Goal: Task Accomplishment & Management: Manage account settings

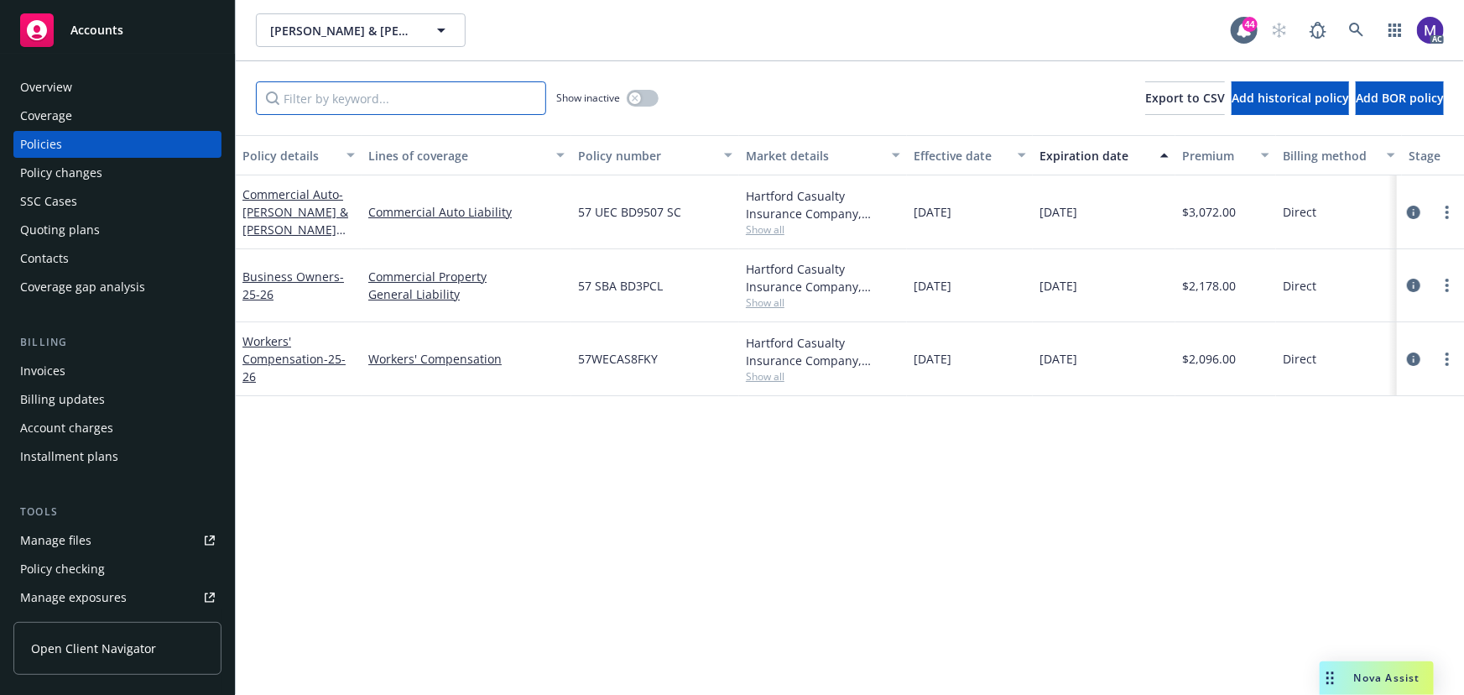
click at [380, 97] on input "Filter by keyword..." at bounding box center [401, 98] width 290 height 34
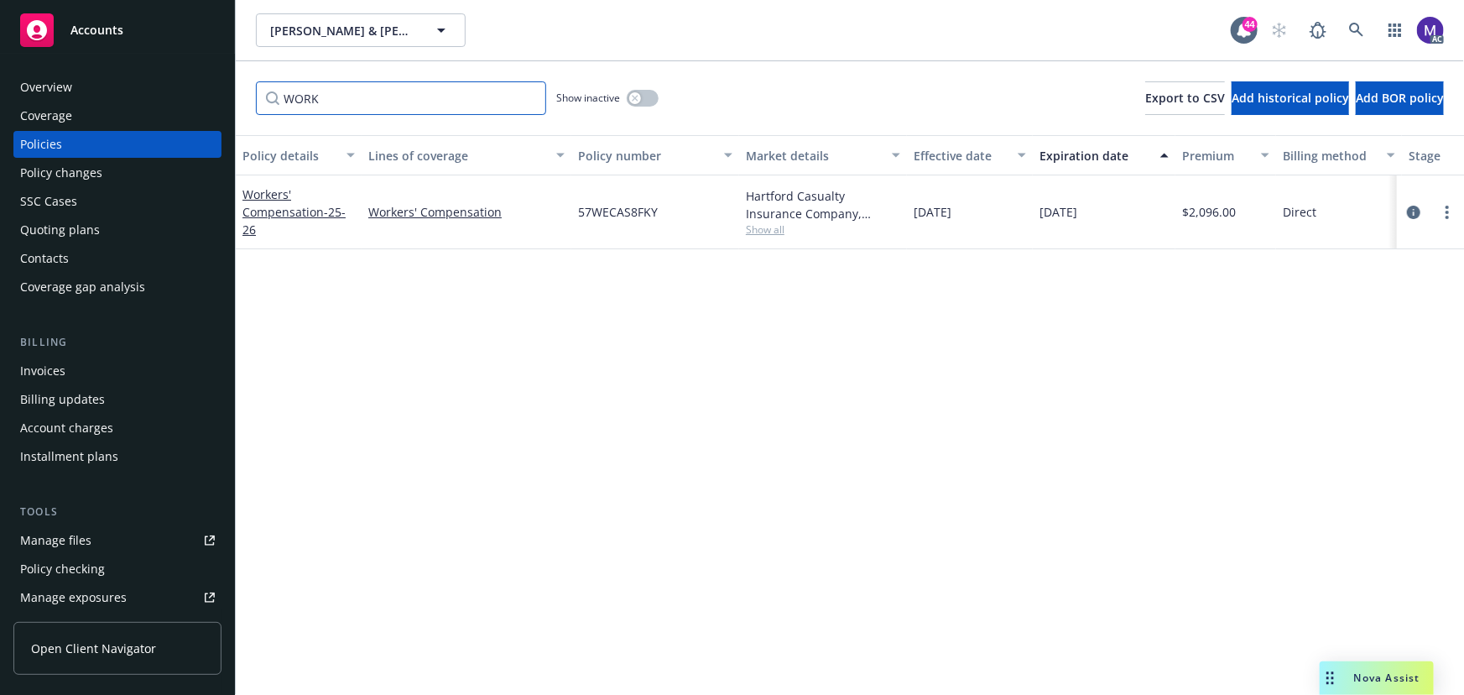
type input "WORK"
click at [629, 99] on button "button" at bounding box center [643, 98] width 32 height 17
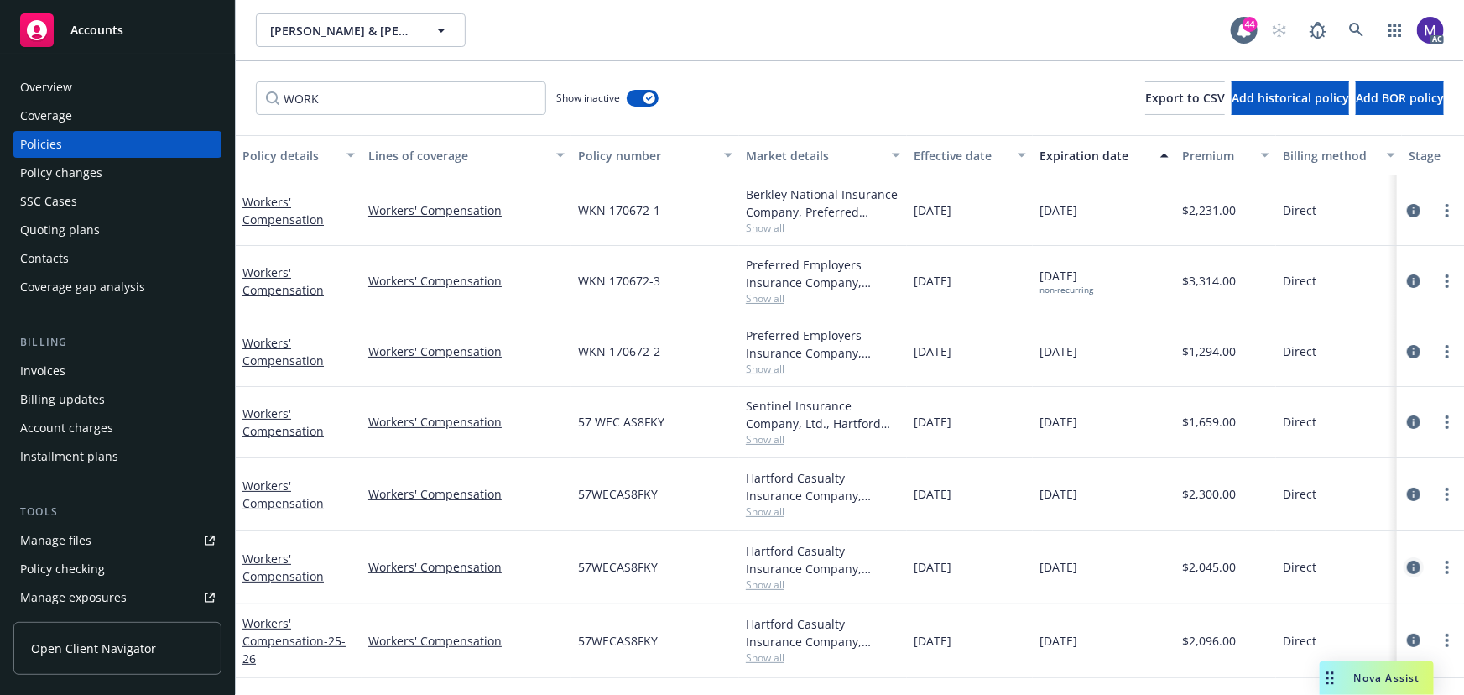
click at [1412, 565] on icon "circleInformation" at bounding box center [1413, 567] width 13 height 13
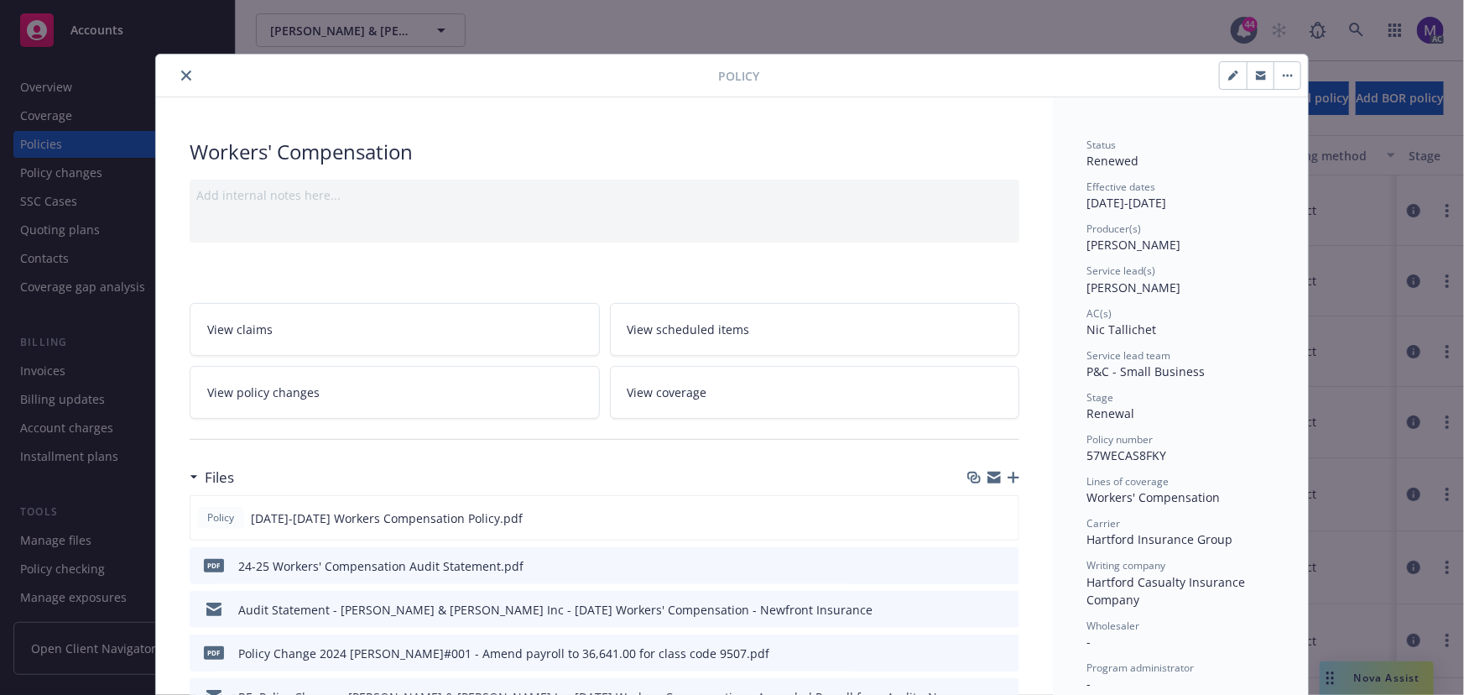
click at [312, 218] on div "Add internal notes here..." at bounding box center [605, 211] width 830 height 63
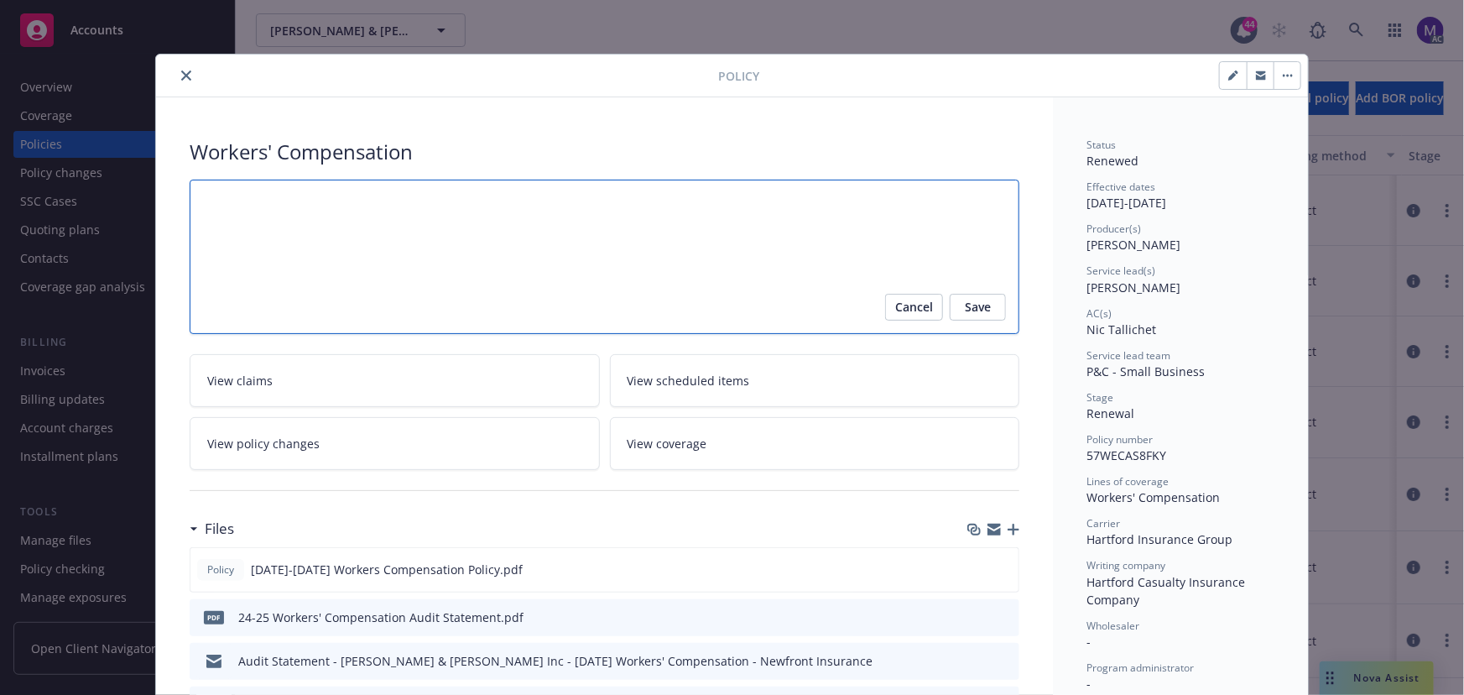
click at [312, 218] on textarea at bounding box center [605, 257] width 830 height 155
type textarea "x"
type textarea "A"
type textarea "x"
type textarea "Au"
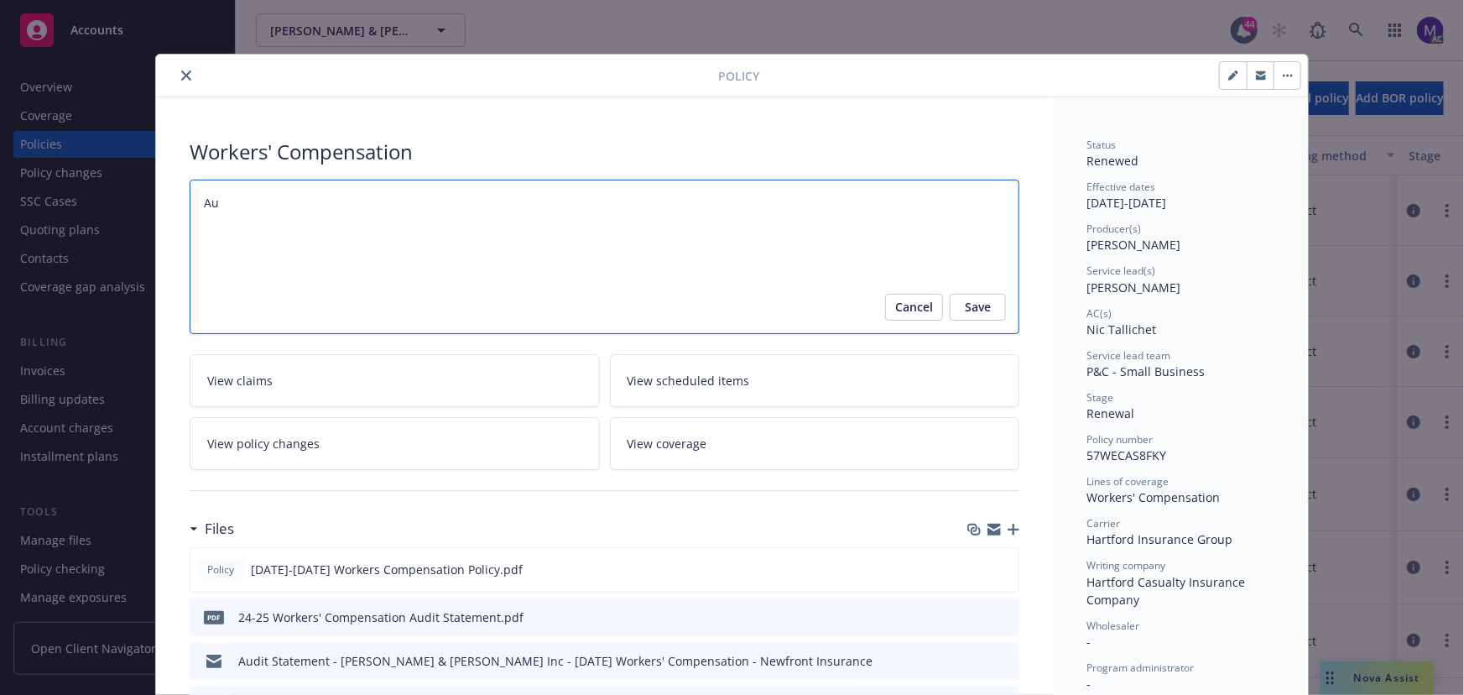
type textarea "x"
type textarea "Audi"
type textarea "x"
type textarea "Audit"
type textarea "x"
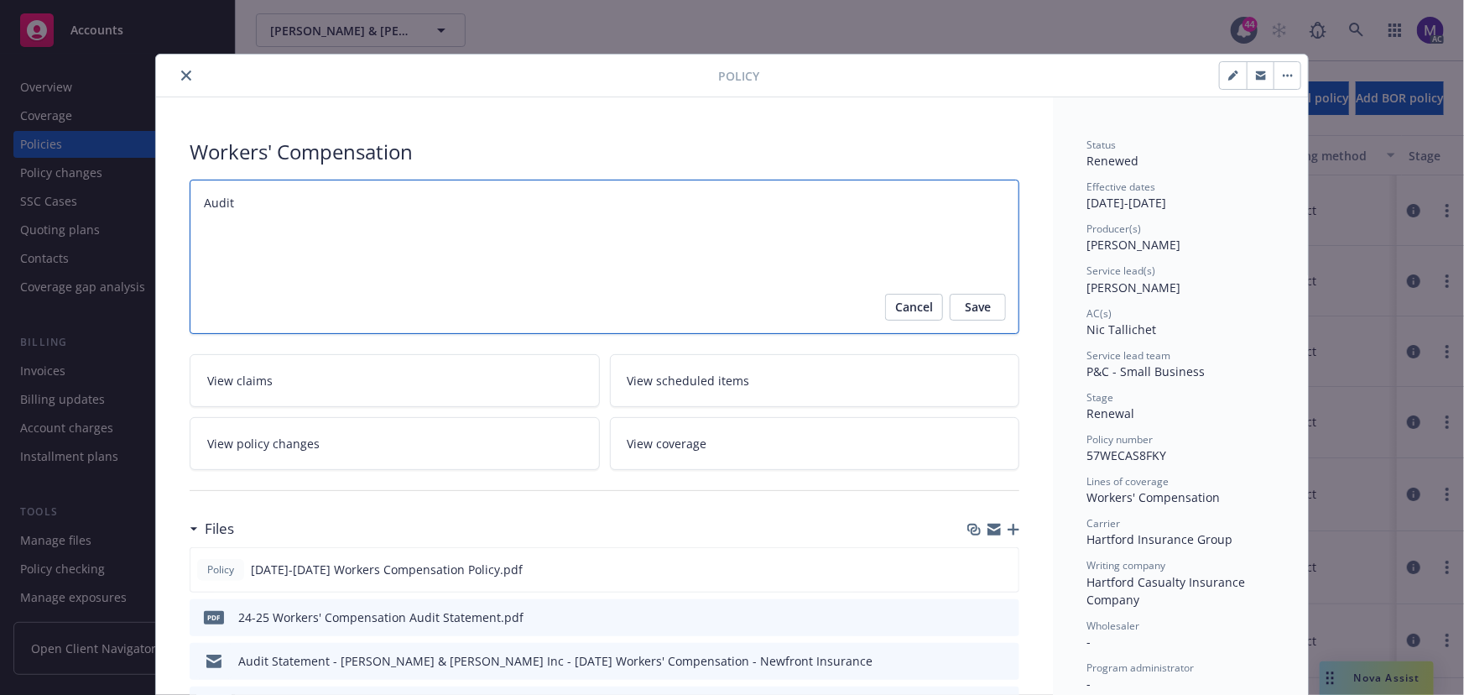
type textarea "Audit C"
type textarea "x"
type textarea "Audit Co"
type textarea "x"
type textarea "Audit Com"
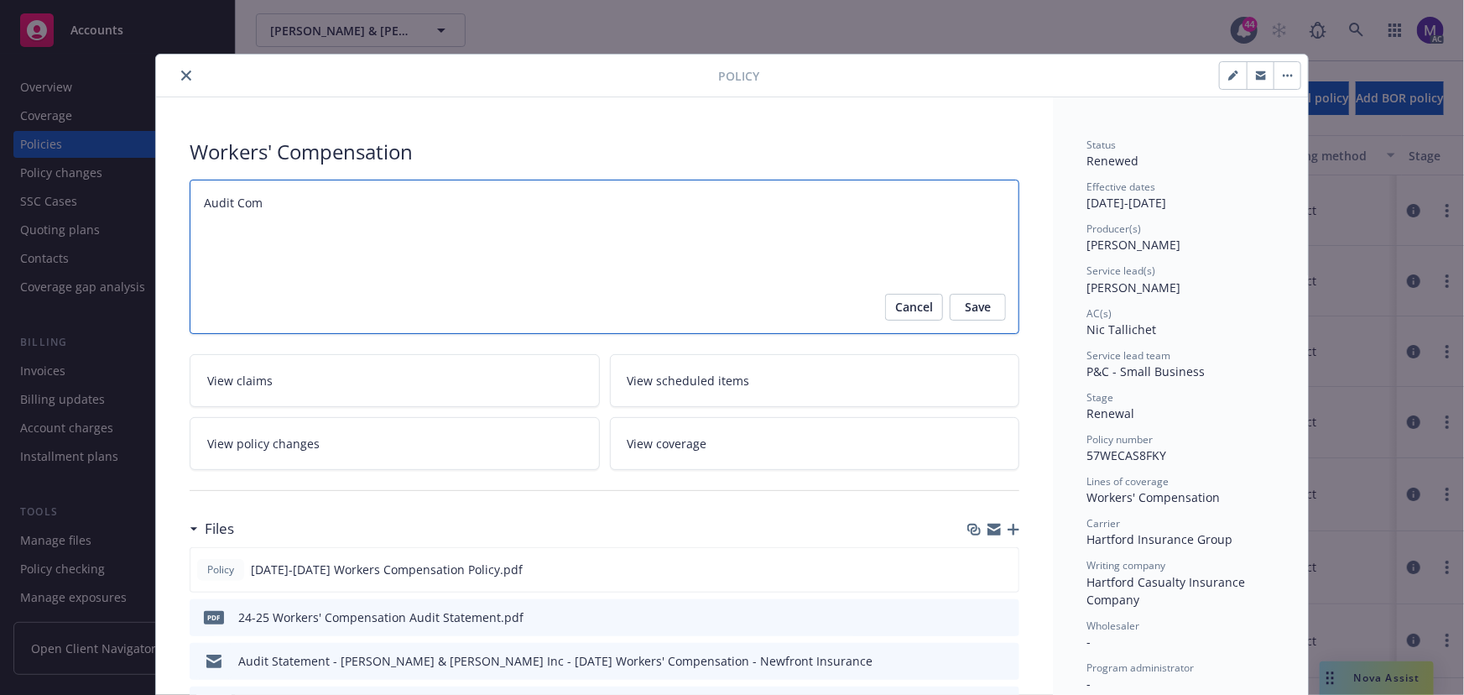
type textarea "x"
type textarea "Audit Comp"
type textarea "x"
type textarea "Audit Compl"
type textarea "x"
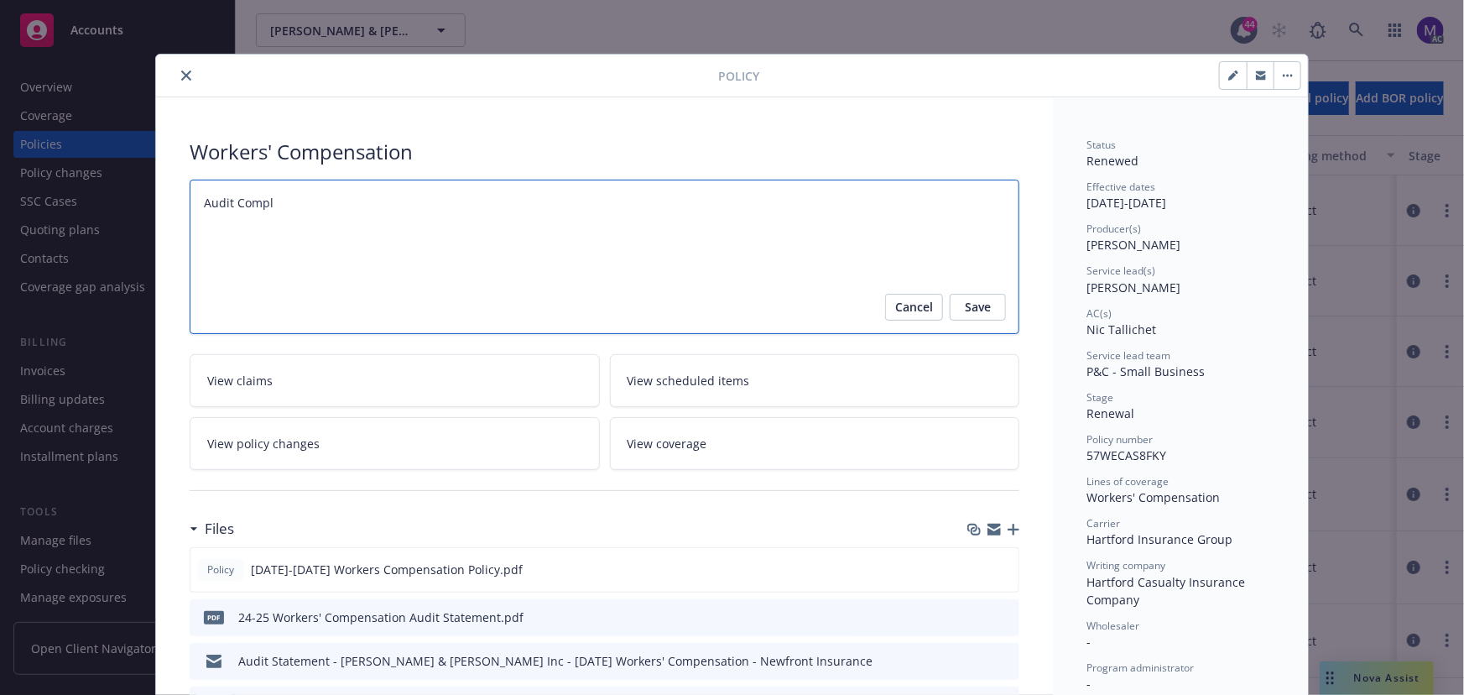
type textarea "Audit Comple"
type textarea "x"
type textarea "Audit Compl"
type textarea "x"
type textarea "Audit Comple"
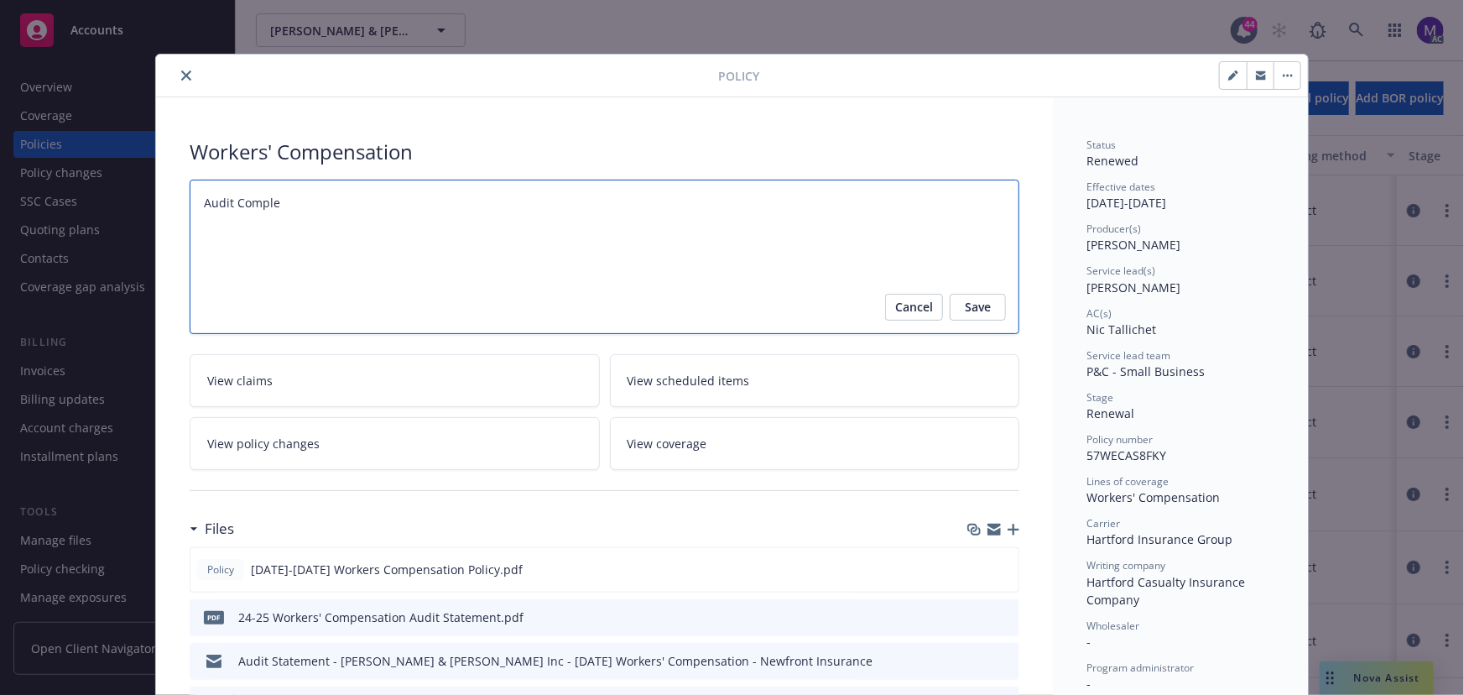
type textarea "x"
type textarea "Audit Complet"
type textarea "x"
type textarea "Audit Complete"
type textarea "x"
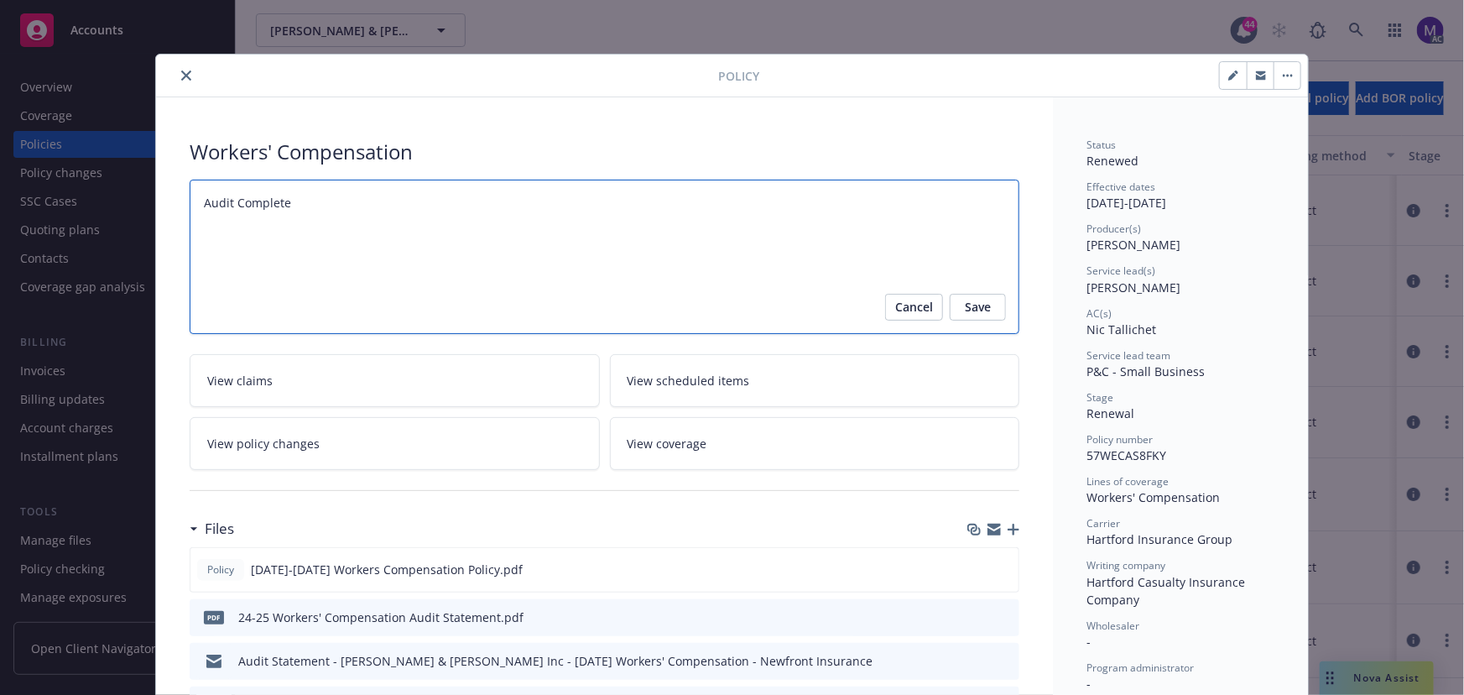
type textarea "Audit Completed"
type textarea "x"
type textarea "Audit Completed"
type textarea "x"
type textarea "Audit Completed"
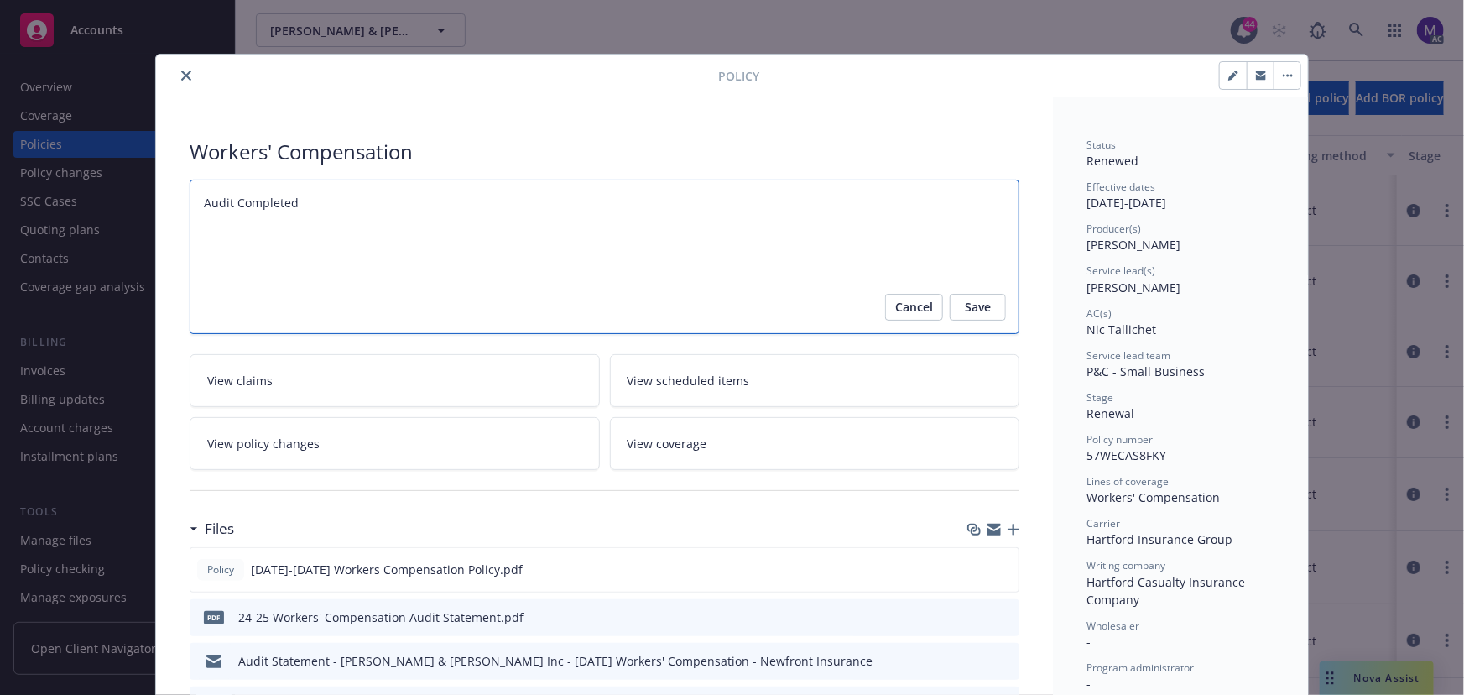
type textarea "x"
type textarea "Audit Completed:"
type textarea "x"
type textarea "Audit Completed:"
type textarea "x"
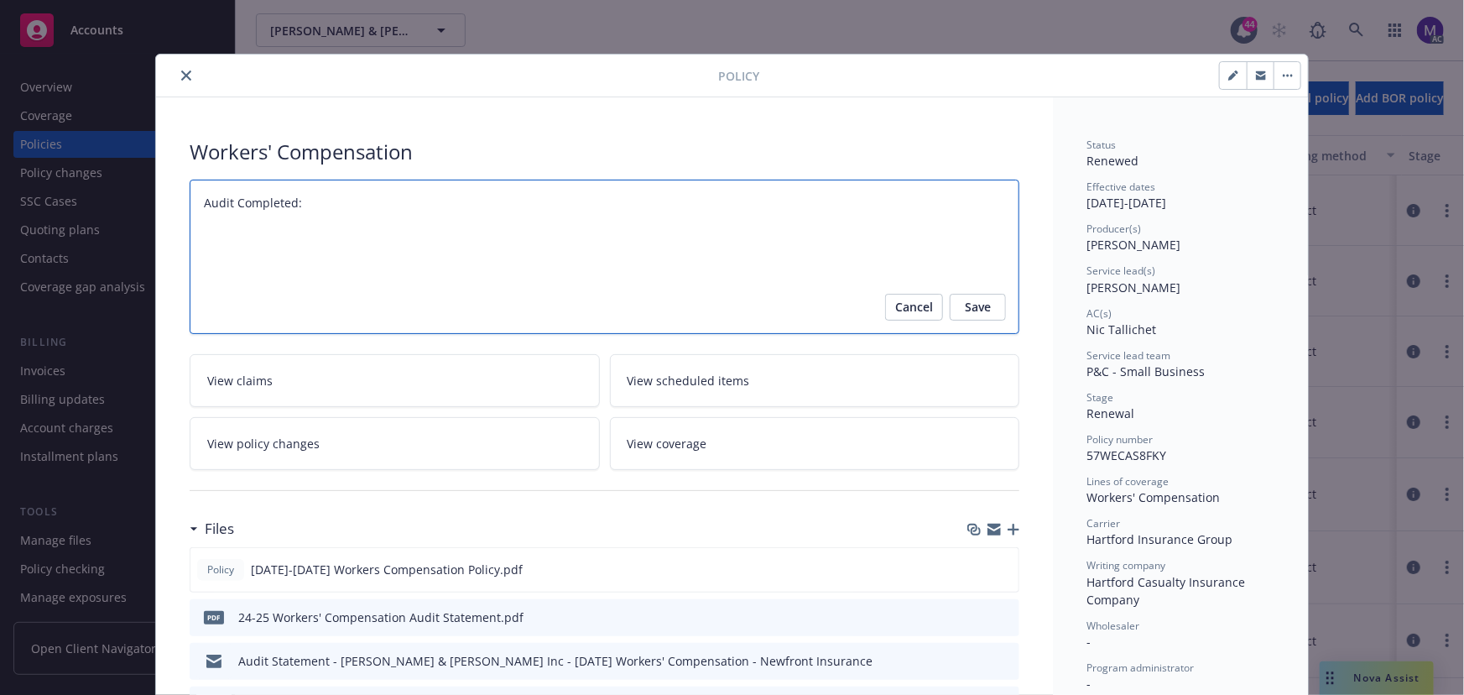
type textarea "Audit Completed: 1"
type textarea "x"
type textarea "Audit Completed: 10"
type textarea "x"
type textarea "Audit Completed: 10/"
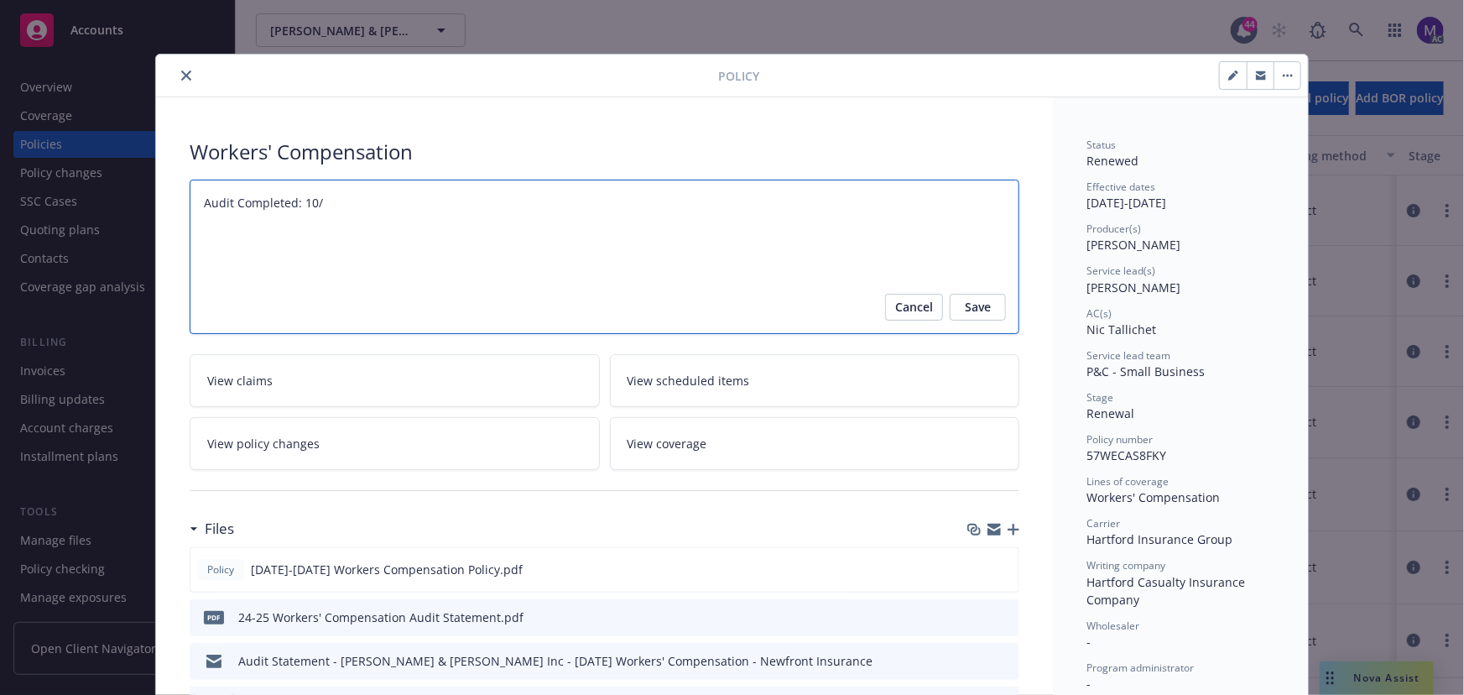
type textarea "x"
type textarea "Audit Completed: 10/1"
type textarea "x"
type textarea "Audit Completed: 10/14"
type textarea "x"
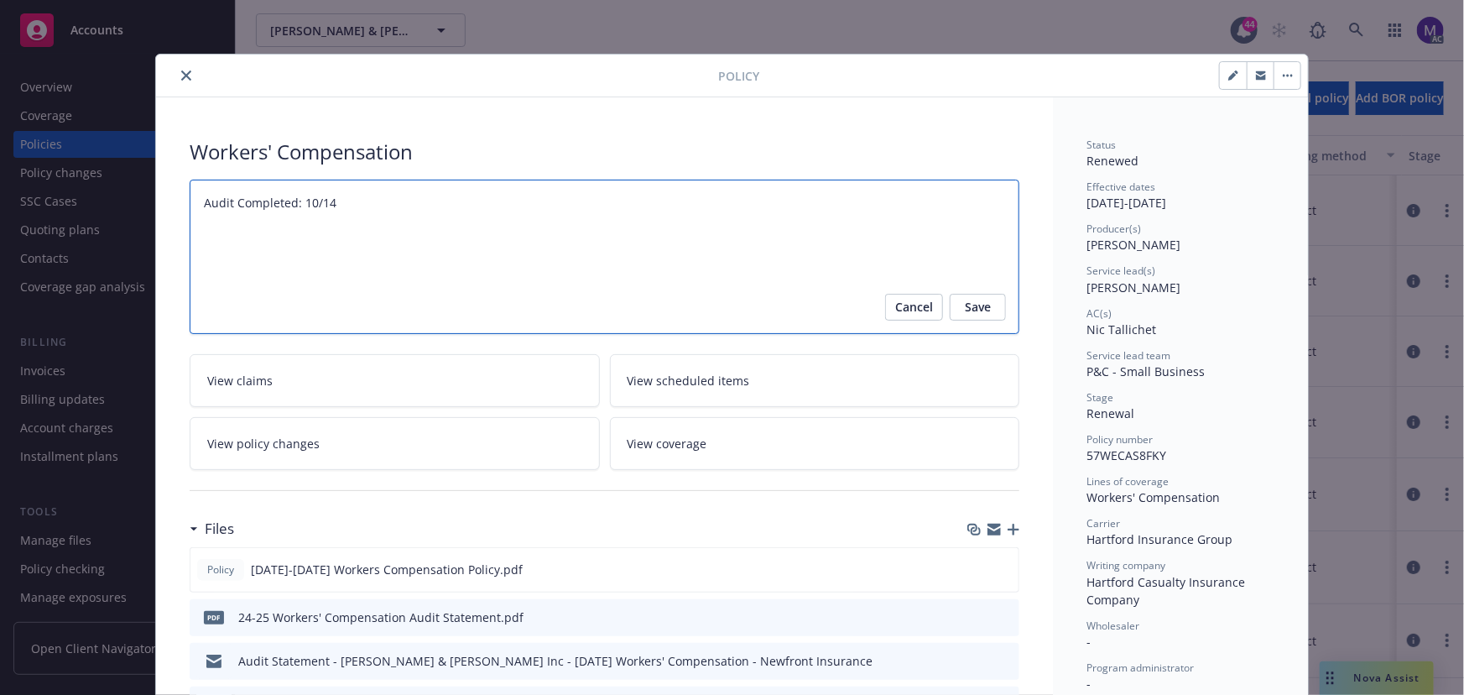
type textarea "Audit Completed: 10/14/"
type textarea "x"
type textarea "Audit Completed: 10/14/2"
type textarea "x"
type textarea "Audit Completed: [DATE]"
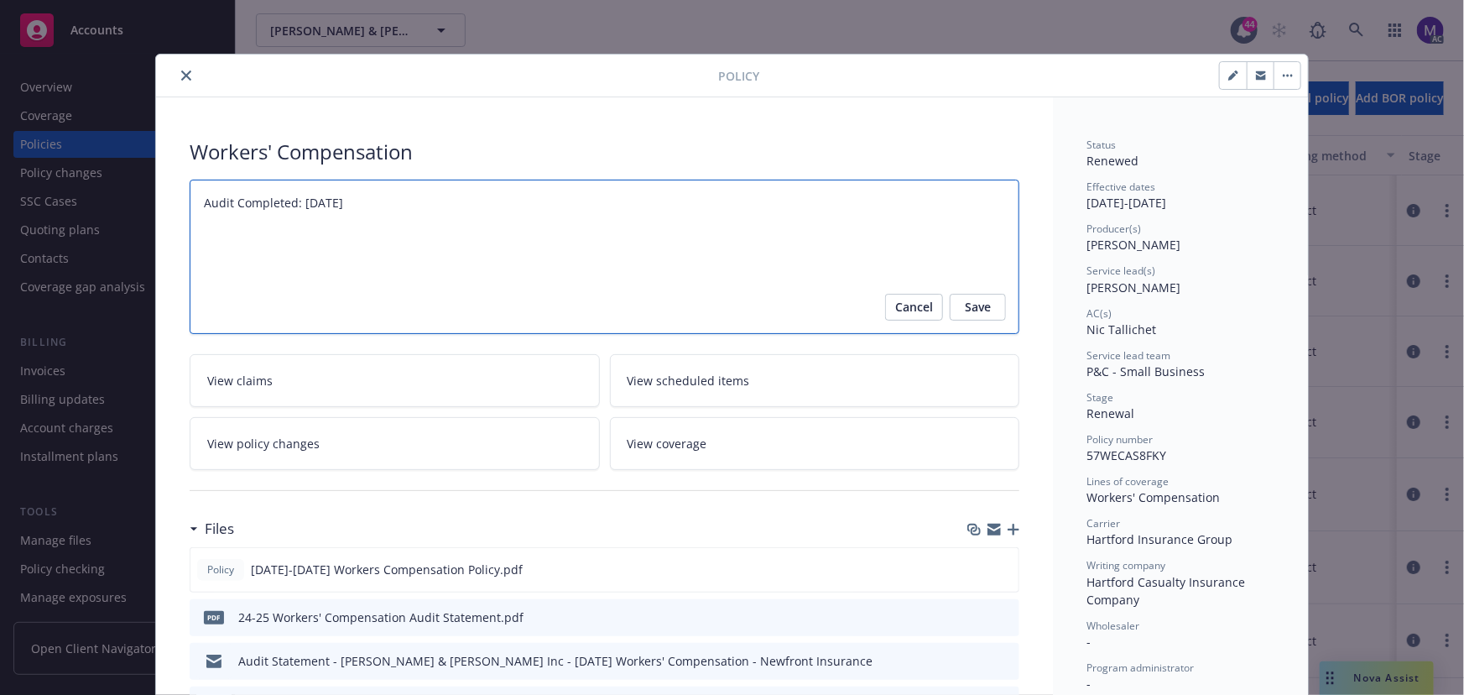
type textarea "x"
type textarea "Audit Completed: 10/14/202"
type textarea "x"
type textarea "Audit Completed: [DATE]"
type textarea "x"
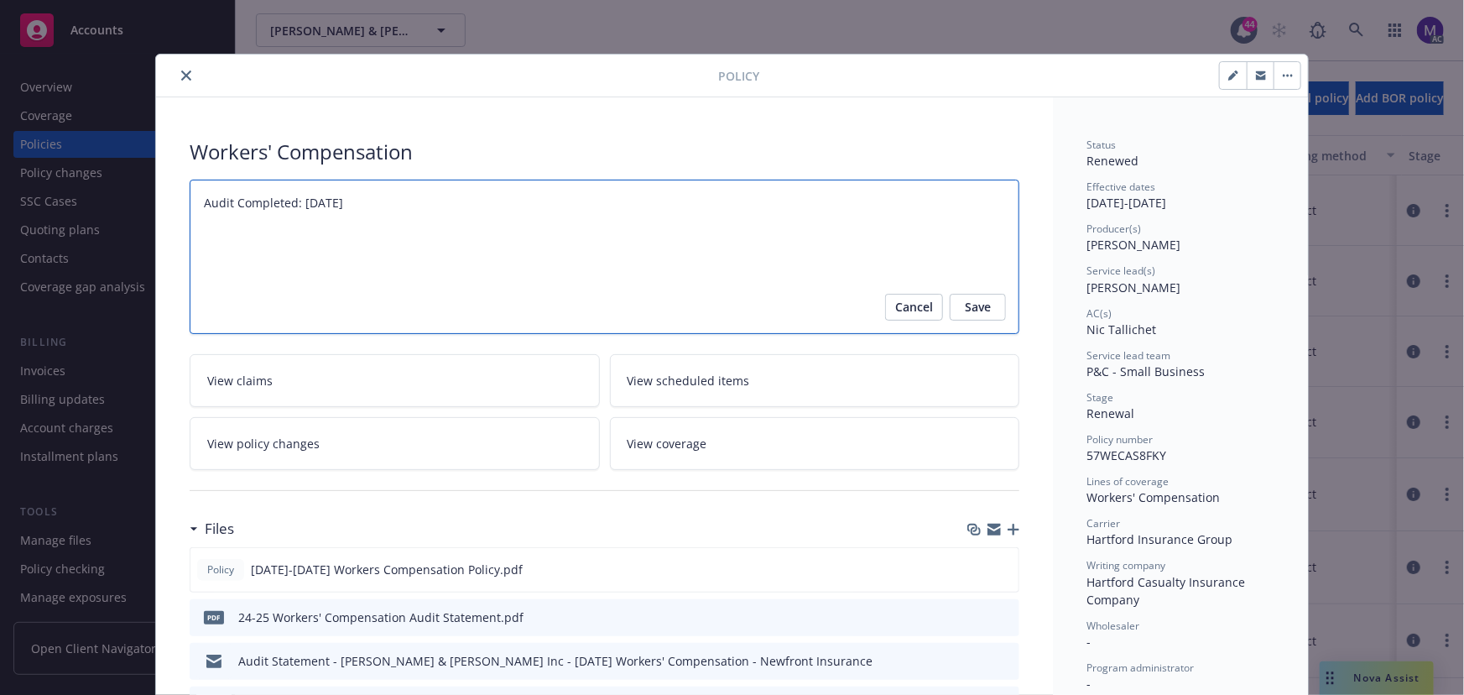
type textarea "Audit Completed: [DATE]"
type textarea "x"
type textarea "Audit Completed: [DATE] S"
type textarea "x"
type textarea "Audit Completed: [DATE] Su"
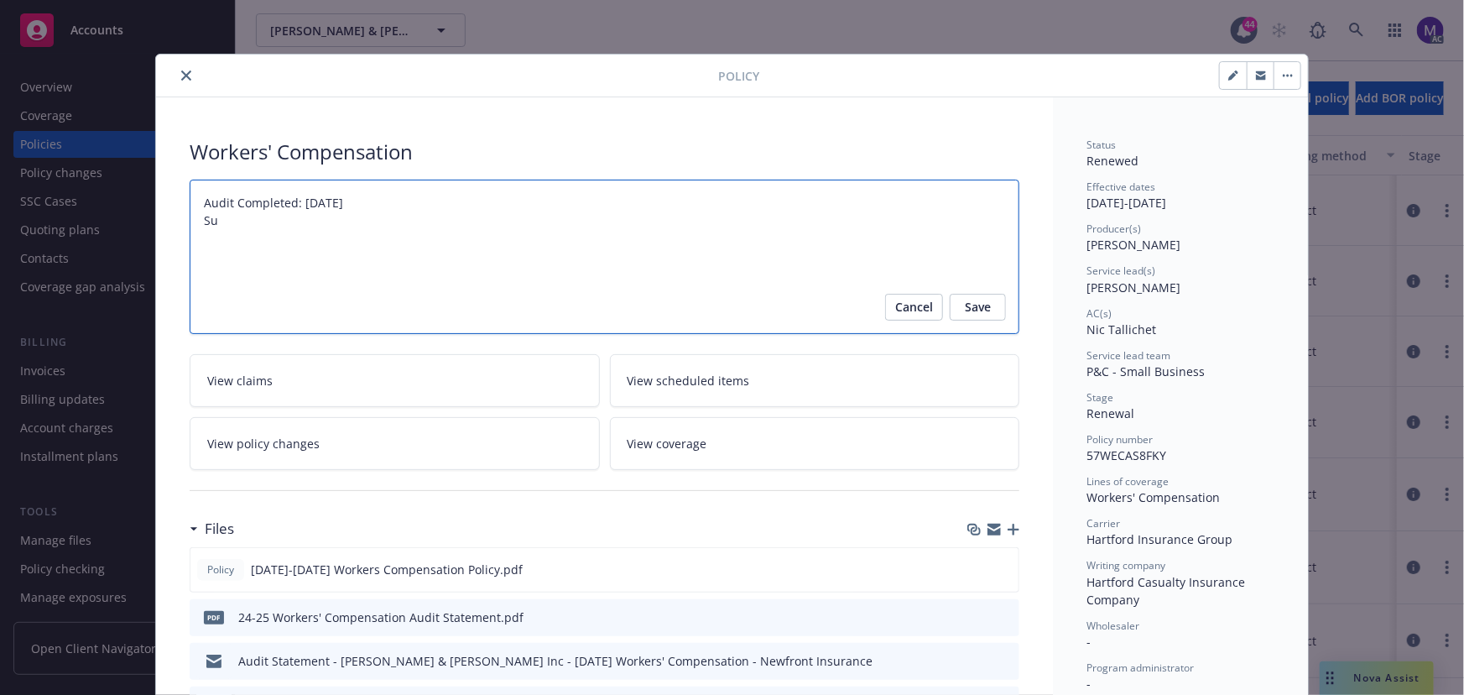
type textarea "x"
type textarea "Audit Completed: [DATE] Sum"
type textarea "x"
type textarea "Audit Completed: [DATE] Summ"
type textarea "x"
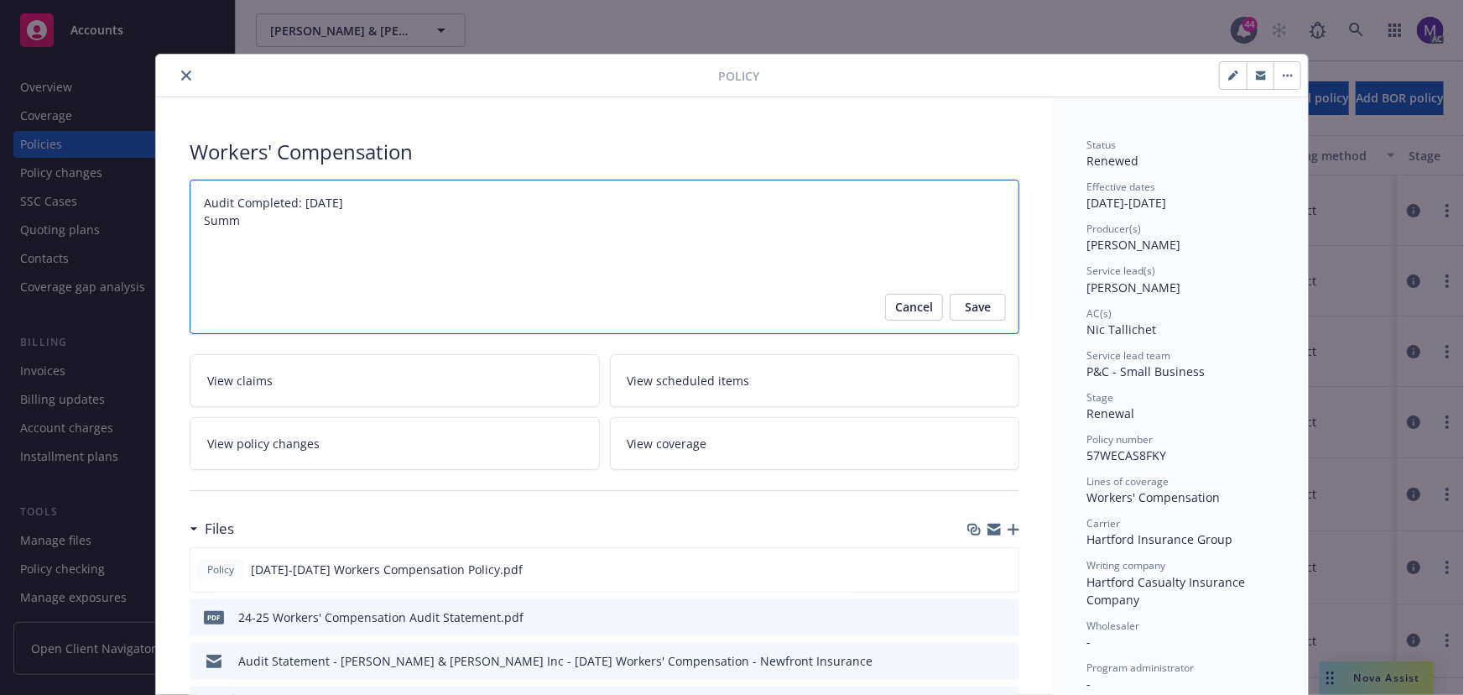
type textarea "Audit Completed: [DATE] Summa"
type textarea "x"
type textarea "Audit Completed: [DATE] [PERSON_NAME]"
type textarea "x"
type textarea "Audit Completed: [DATE] Summary"
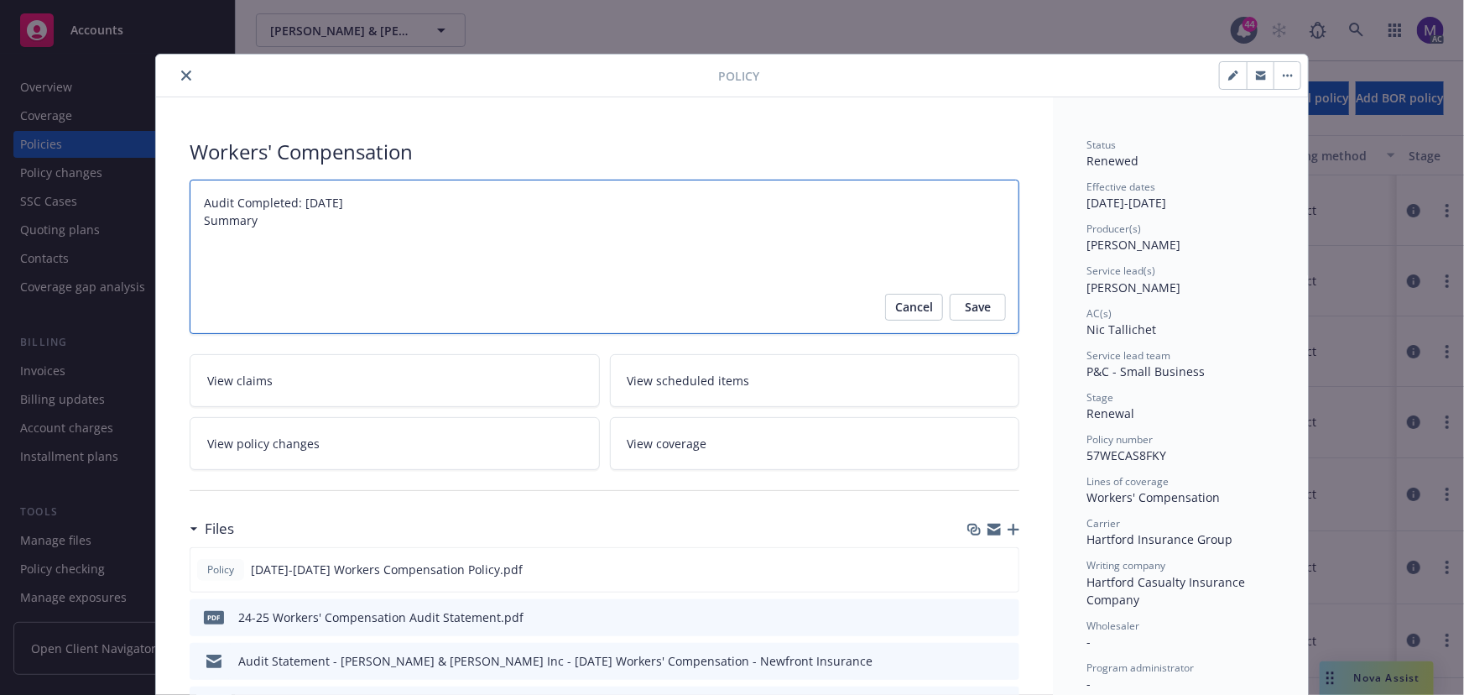
type textarea "x"
type textarea "Audit Completed: [DATE] Summary:"
type textarea "x"
type textarea "Audit Completed: [DATE] Summary:"
paste textarea "Original Premium Including Taxes and Surcharges - $2,045 Audited Actual Premium…"
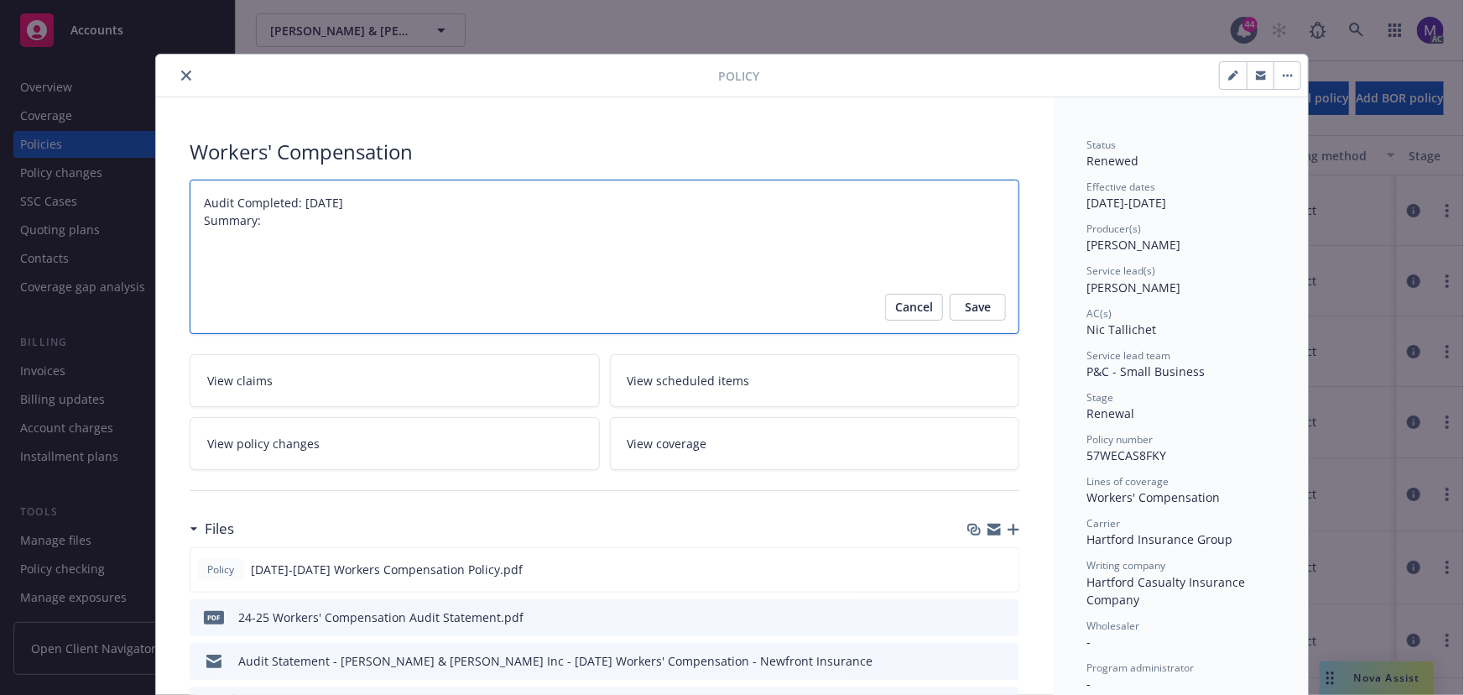
type textarea "x"
type textarea "Audit Completed: [DATE] Summary: Original Premium Including Taxes and Surcharge…"
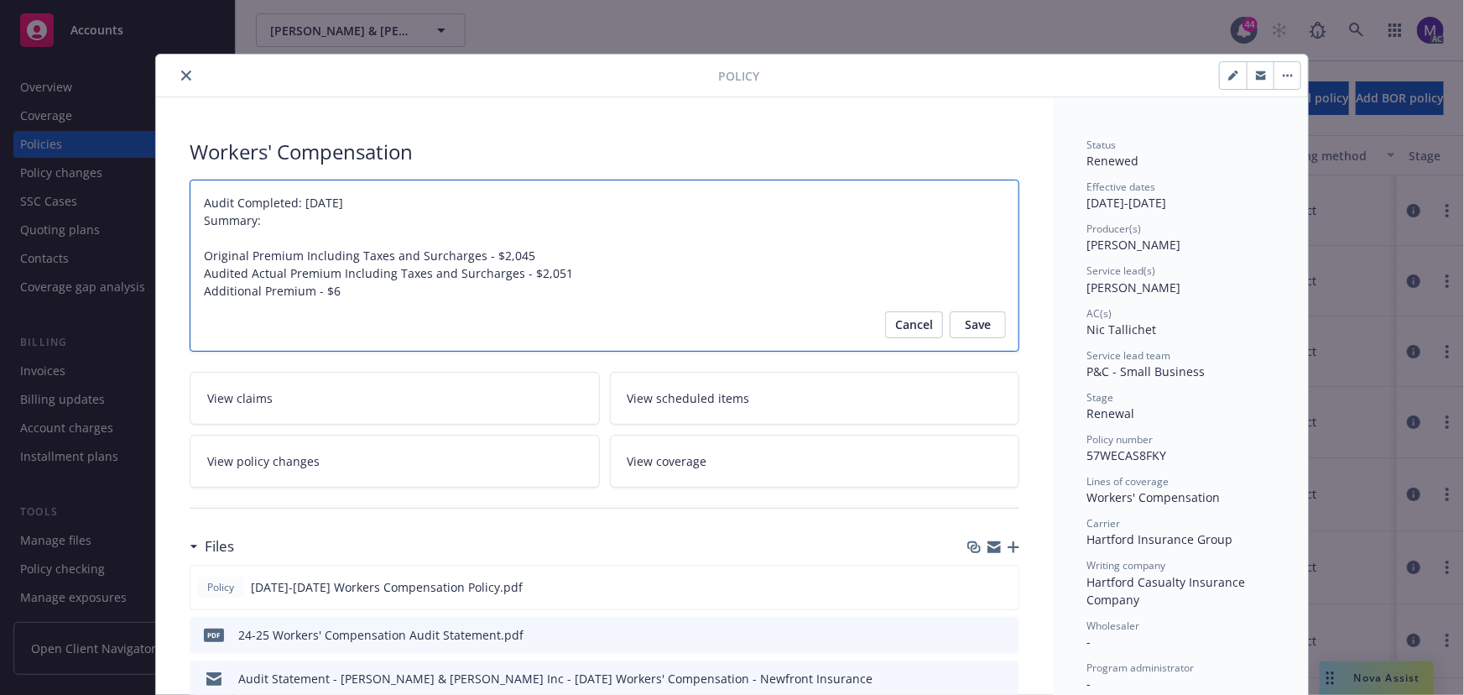
click at [201, 232] on textarea "Audit Completed: [DATE] Summary: Original Premium Including Taxes and Surcharge…" at bounding box center [605, 266] width 830 height 173
type textarea "x"
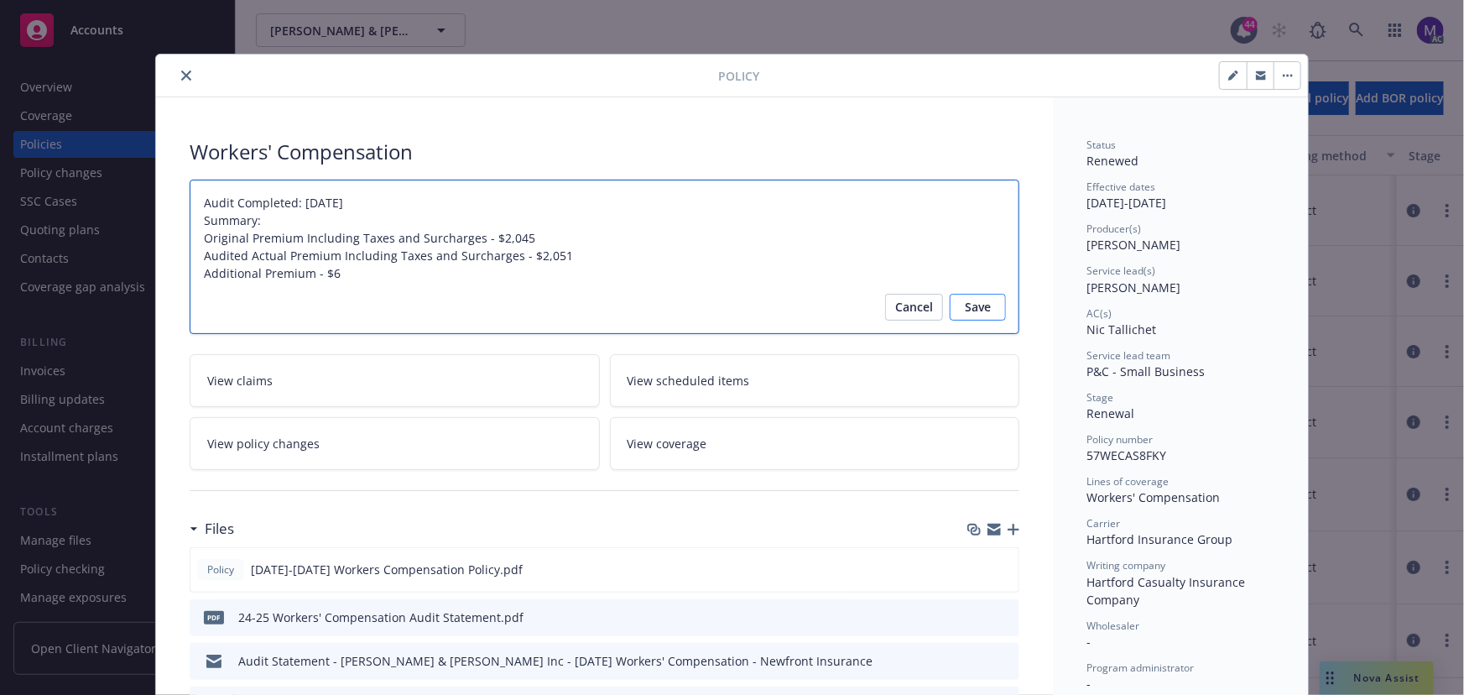
type textarea "Audit Completed: [DATE] Summary: Original Premium Including Taxes and Surcharge…"
click at [953, 302] on button "Save" at bounding box center [978, 307] width 56 height 27
type textarea "x"
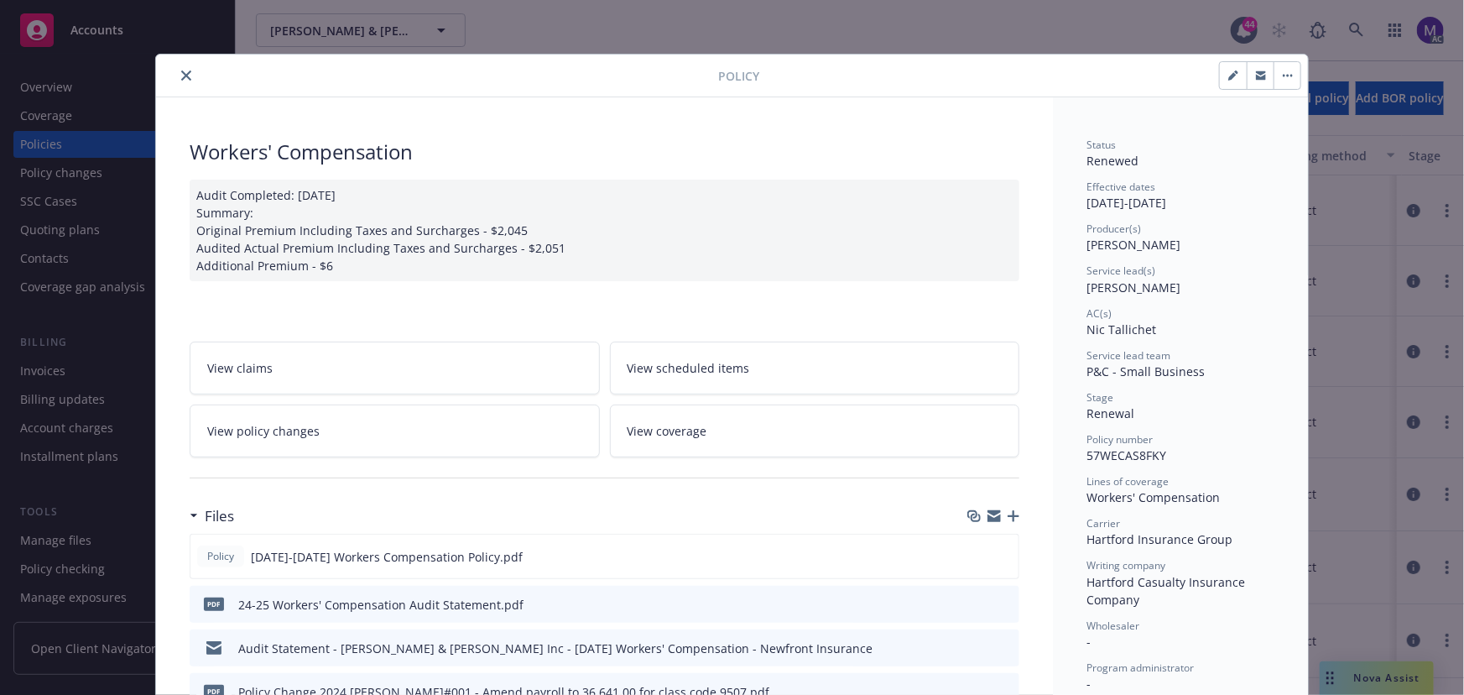
click at [181, 75] on icon "close" at bounding box center [186, 75] width 10 height 10
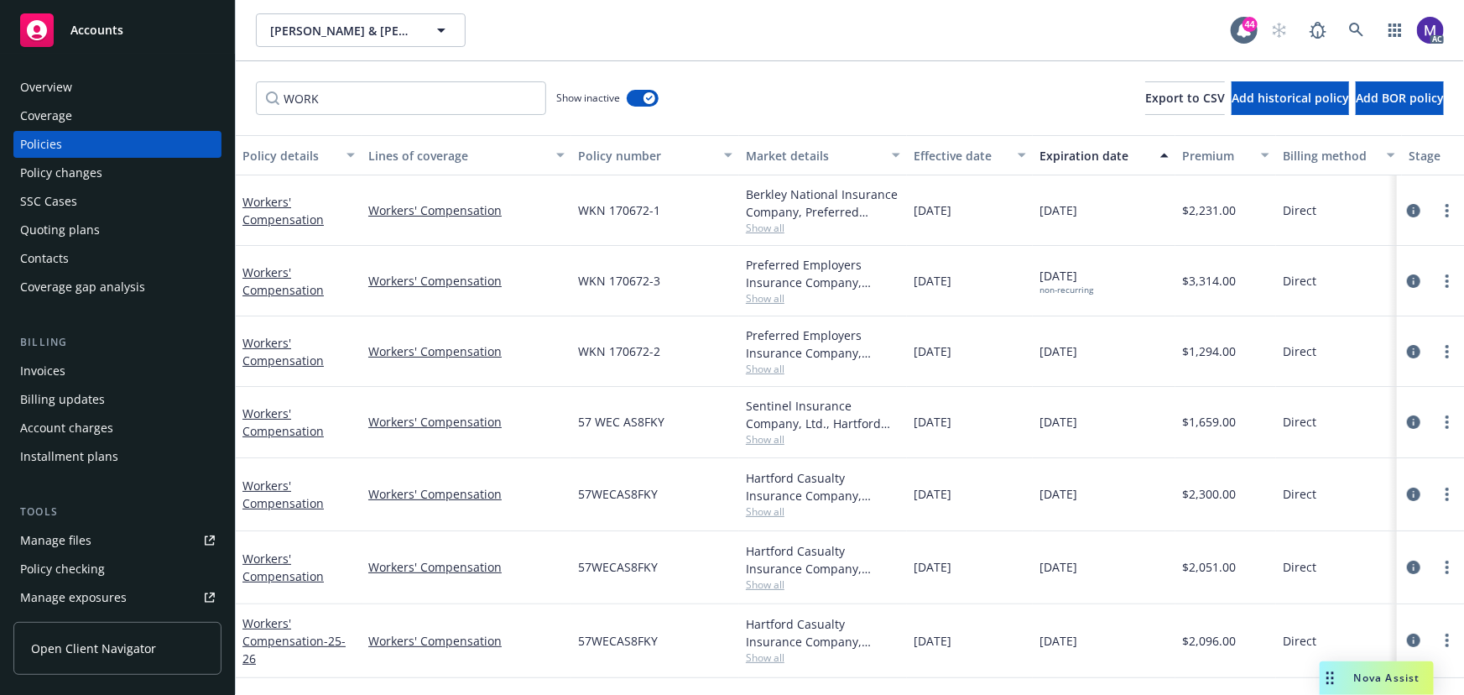
click at [176, 75] on div "Overview" at bounding box center [117, 87] width 195 height 27
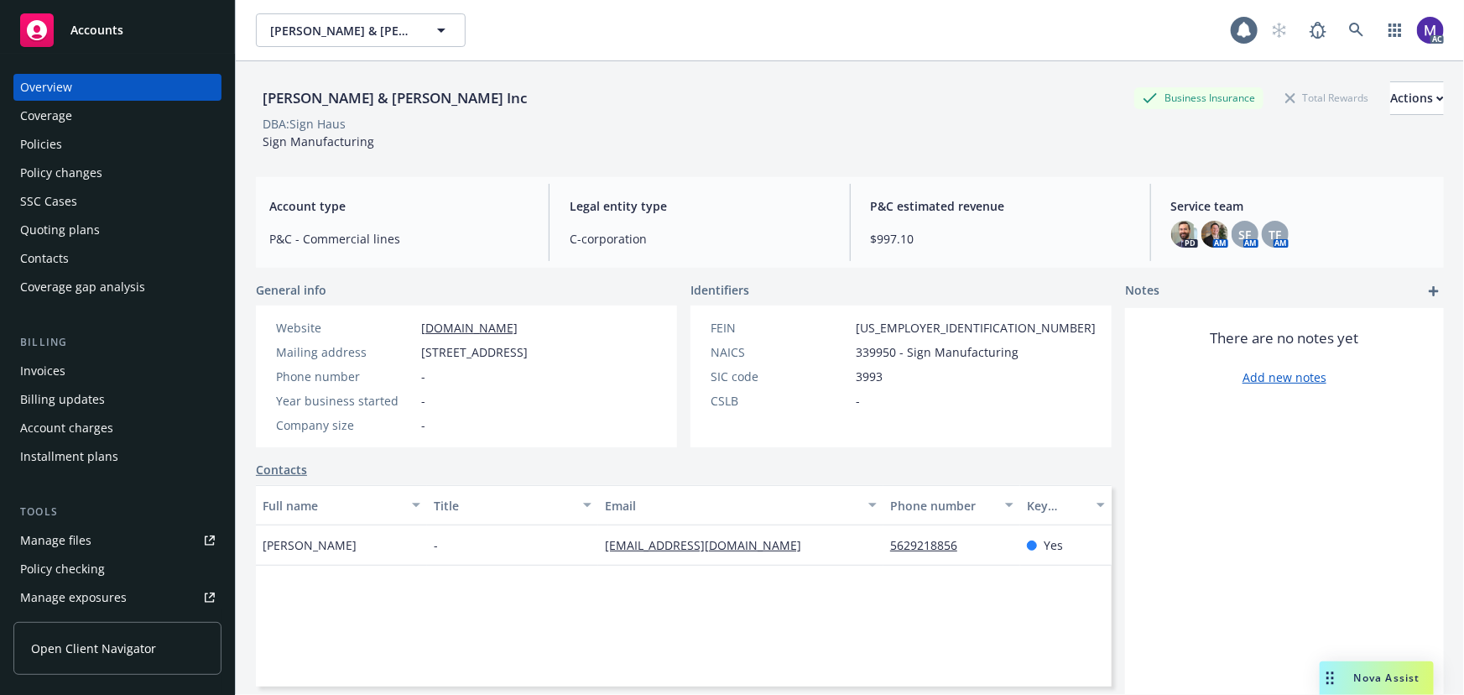
click at [1141, 689] on div "There are no notes yet Add new notes" at bounding box center [1284, 593] width 319 height 570
click at [95, 151] on div "Policies" at bounding box center [117, 144] width 195 height 27
